Goal: Task Accomplishment & Management: Manage account settings

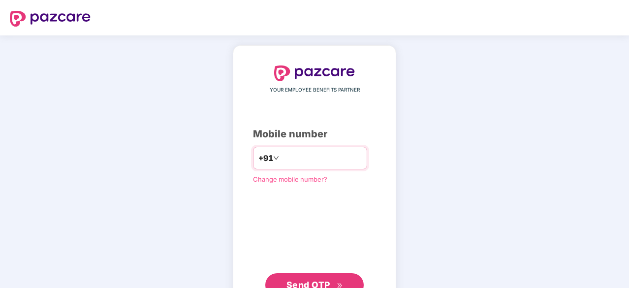
type input "**********"
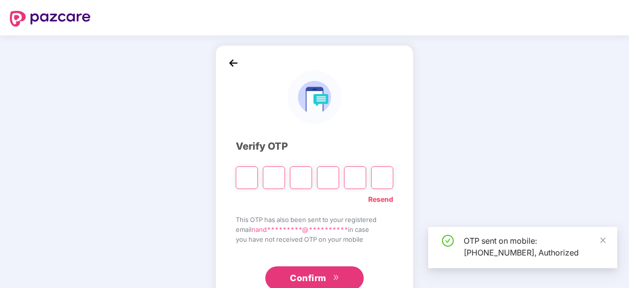
click at [248, 178] on input "Please enter verification code. Digit 1" at bounding box center [247, 177] width 22 height 23
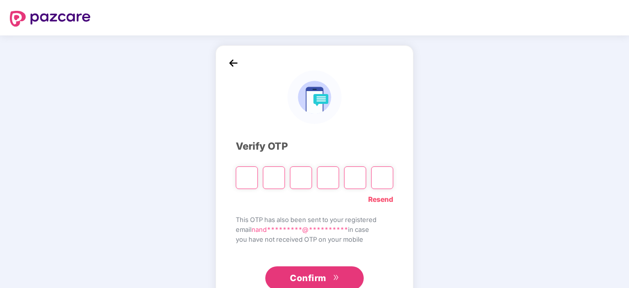
type input "*"
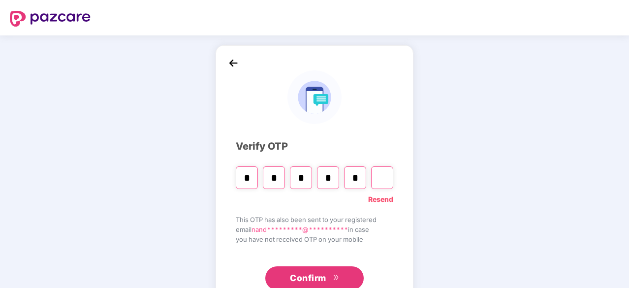
type input "*"
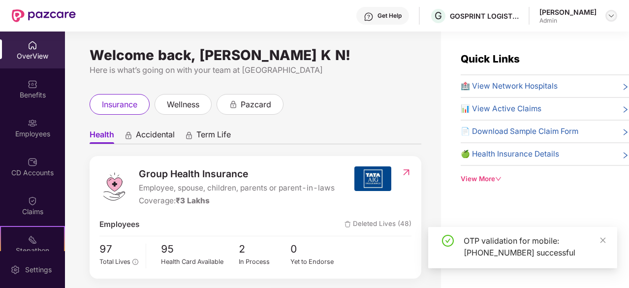
click at [609, 10] on div at bounding box center [612, 16] width 12 height 12
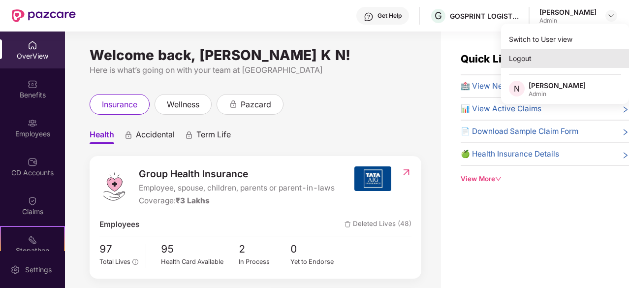
click at [526, 61] on div "Logout" at bounding box center [565, 58] width 128 height 19
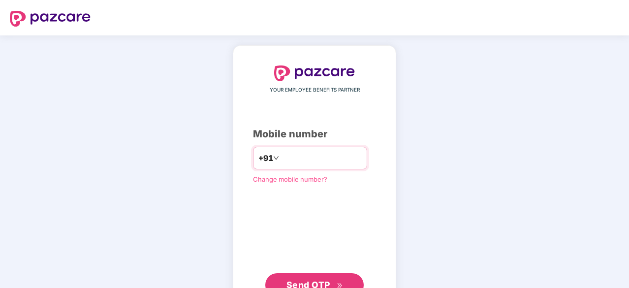
type input "**********"
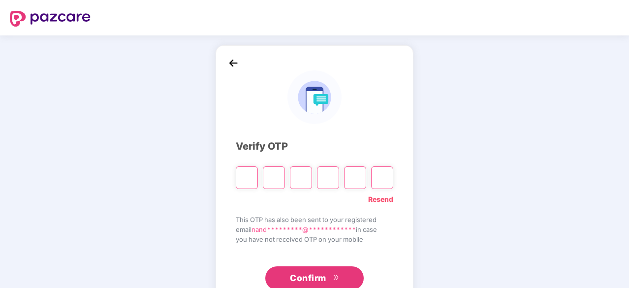
type input "*"
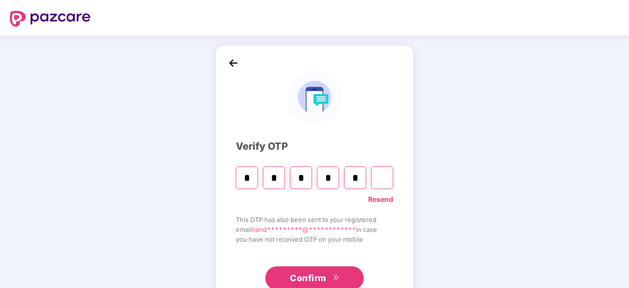
type input "*"
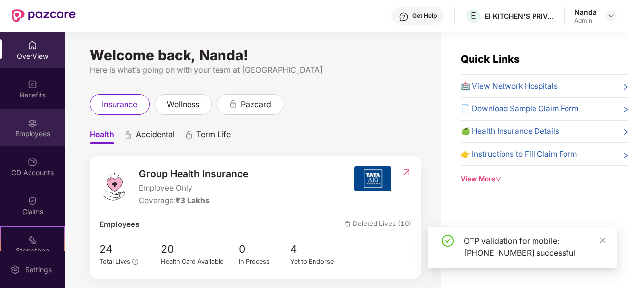
click at [23, 141] on div "Employees" at bounding box center [32, 127] width 65 height 37
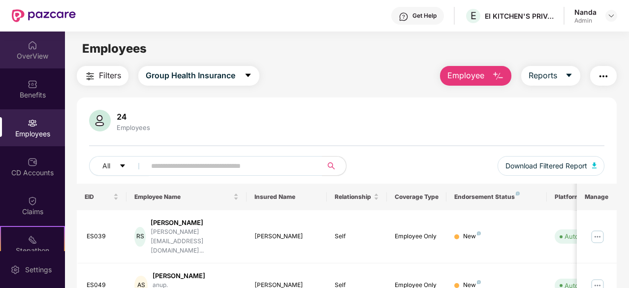
click at [21, 53] on div "OverView" at bounding box center [32, 56] width 65 height 10
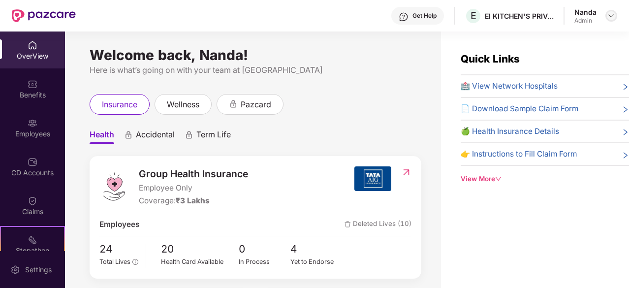
click at [613, 16] on img at bounding box center [612, 16] width 8 height 8
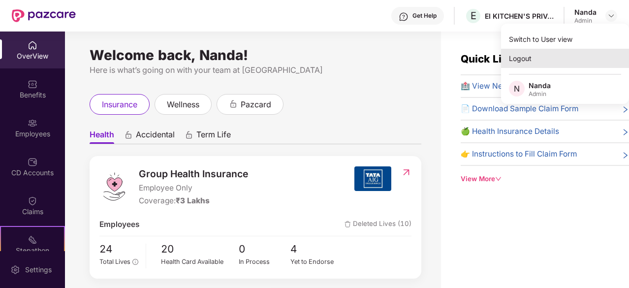
click at [554, 63] on div "Logout" at bounding box center [565, 58] width 128 height 19
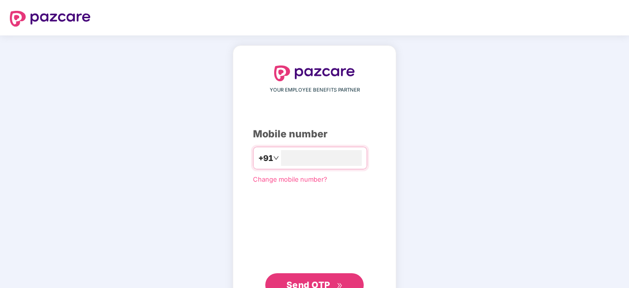
type input "**********"
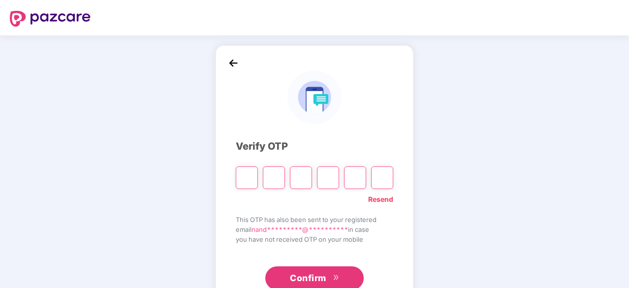
type input "*"
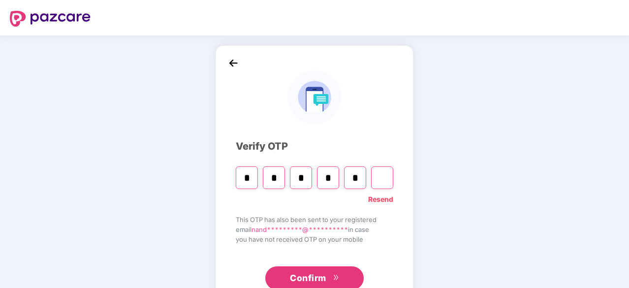
type input "*"
